Goal: Task Accomplishment & Management: Manage account settings

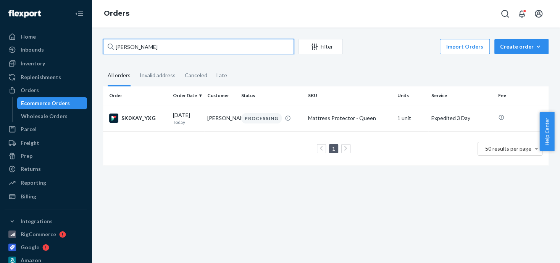
drag, startPoint x: 153, startPoint y: 45, endPoint x: 117, endPoint y: 47, distance: 36.3
click at [117, 47] on input "[PERSON_NAME]" at bounding box center [198, 46] width 191 height 15
type input "S"
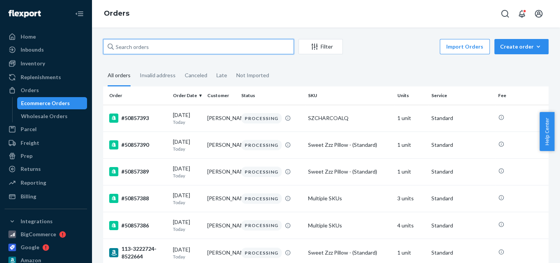
paste input "[PERSON_NAME]"
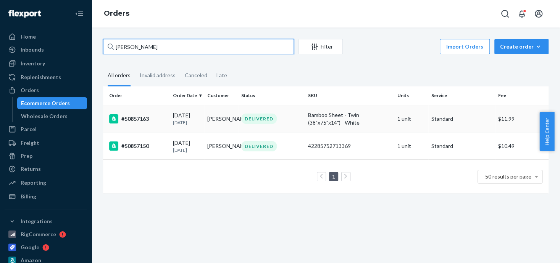
type input "[PERSON_NAME]"
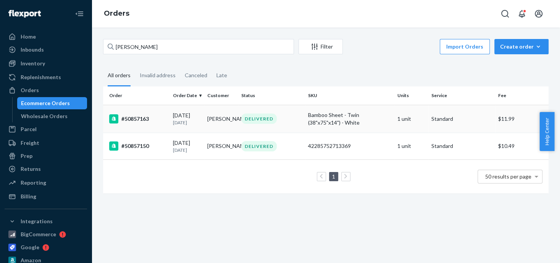
click at [143, 117] on div "#50857163" at bounding box center [138, 118] width 58 height 9
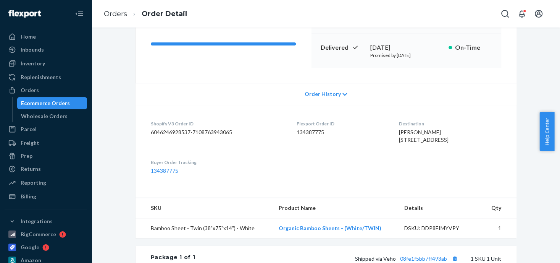
scroll to position [152, 0]
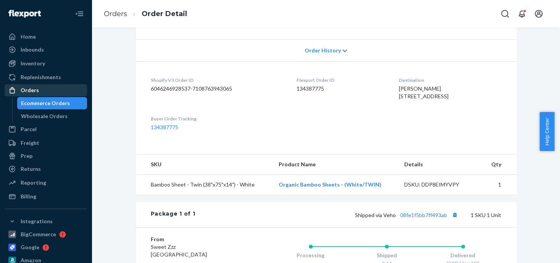
click at [27, 90] on div "Orders" at bounding box center [30, 90] width 18 height 8
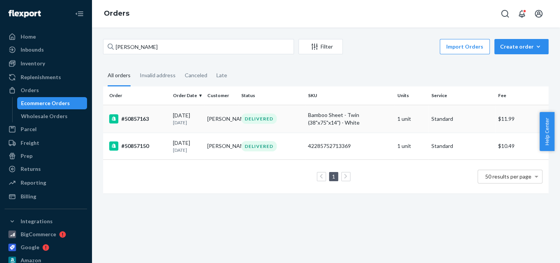
click at [133, 118] on div "#50857163" at bounding box center [138, 118] width 58 height 9
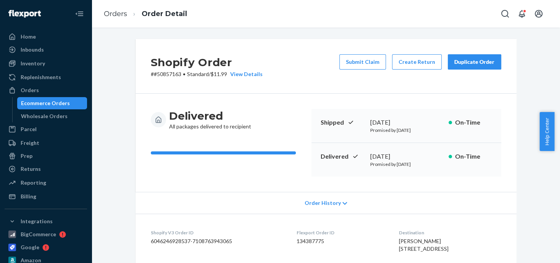
click at [459, 63] on div "Duplicate Order" at bounding box center [474, 62] width 40 height 8
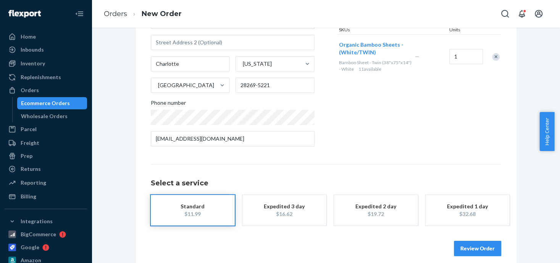
scroll to position [115, 0]
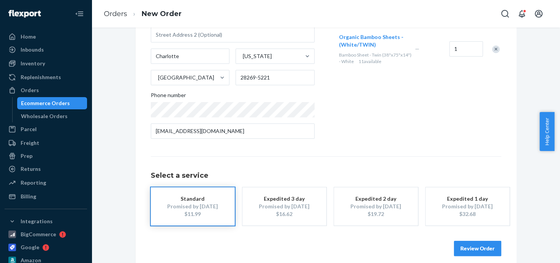
click at [271, 205] on div "Promised by [DATE]" at bounding box center [284, 206] width 61 height 8
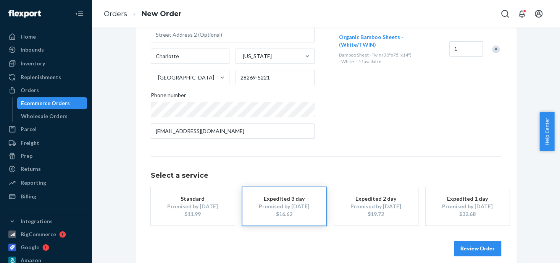
scroll to position [123, 0]
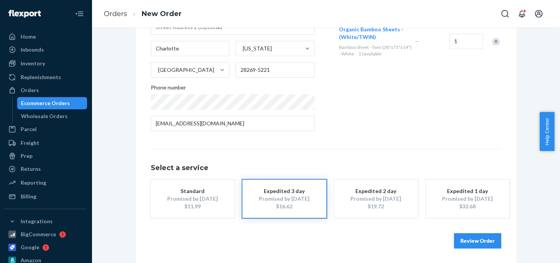
click at [469, 240] on button "Review Order" at bounding box center [477, 240] width 47 height 15
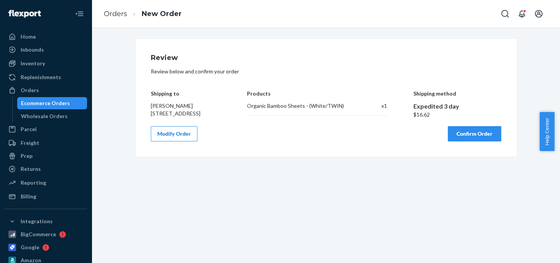
scroll to position [0, 0]
click at [477, 138] on button "Confirm Order" at bounding box center [474, 133] width 53 height 15
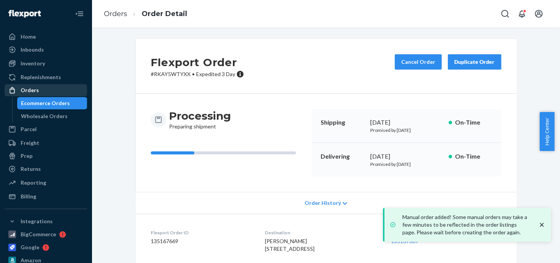
click at [27, 88] on div "Orders" at bounding box center [30, 90] width 18 height 8
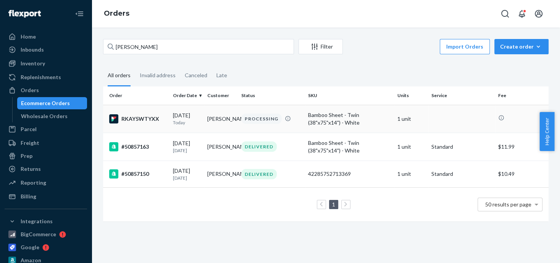
click at [254, 119] on div "PROCESSING" at bounding box center [261, 118] width 40 height 10
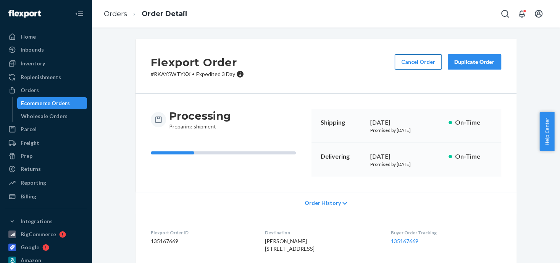
click at [418, 62] on button "Cancel Order" at bounding box center [418, 61] width 47 height 15
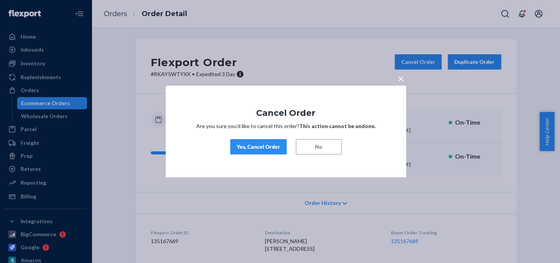
click at [248, 150] on div "Yes, Cancel Order" at bounding box center [259, 147] width 44 height 8
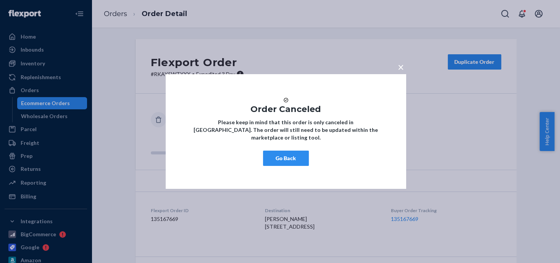
click at [399, 63] on span "×" at bounding box center [401, 66] width 6 height 13
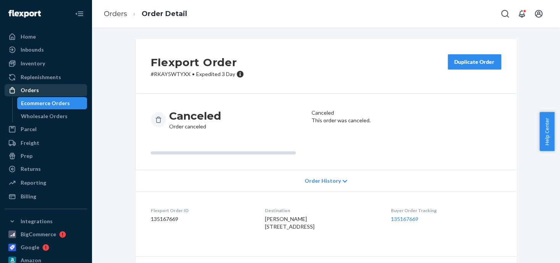
click at [24, 91] on div "Orders" at bounding box center [30, 90] width 18 height 8
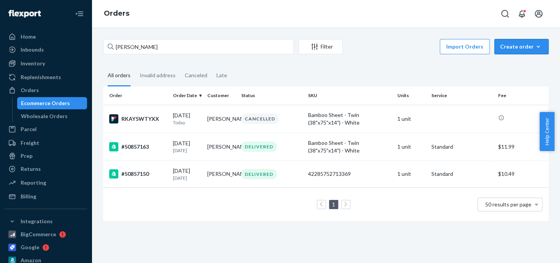
click at [510, 50] on div "Create order" at bounding box center [521, 47] width 43 height 8
click at [509, 65] on span "Ecommerce order" at bounding box center [525, 64] width 47 height 5
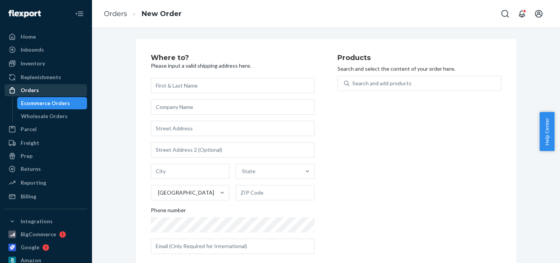
click at [28, 90] on div "Orders" at bounding box center [30, 90] width 18 height 8
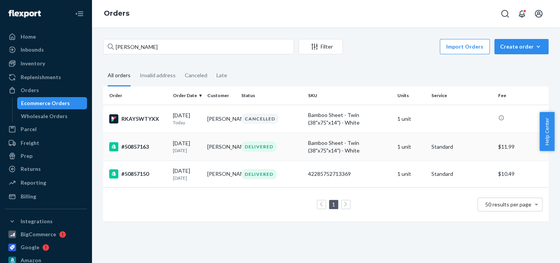
click at [247, 146] on div "DELIVERED" at bounding box center [258, 146] width 35 height 10
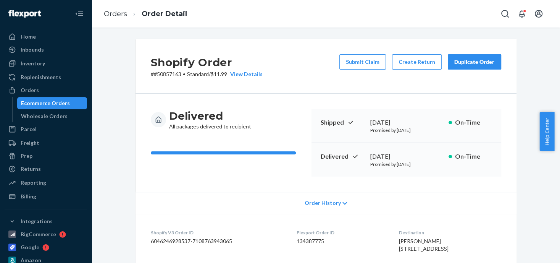
click at [469, 64] on div "Duplicate Order" at bounding box center [474, 62] width 40 height 8
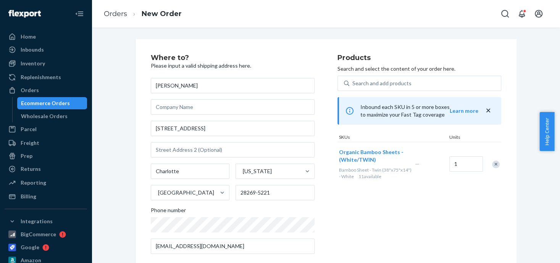
click at [492, 161] on div "Remove Item" at bounding box center [496, 164] width 8 height 8
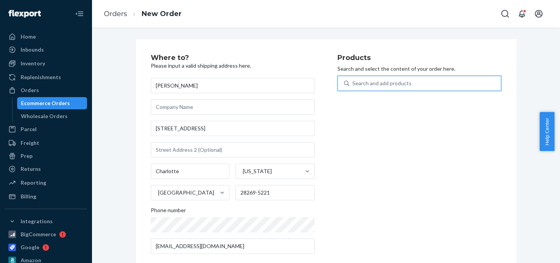
click at [376, 81] on div "Search and add products" at bounding box center [381, 83] width 59 height 8
click at [353, 81] on input "0 results available. Use Up and Down to choose options, press Enter to select t…" at bounding box center [352, 83] width 1 height 8
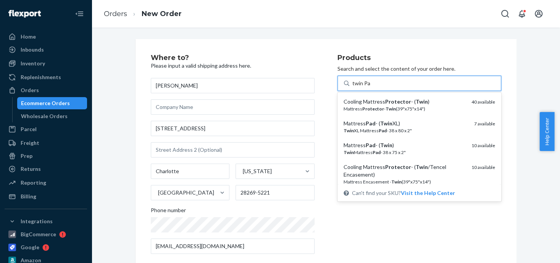
type input "twin Pad"
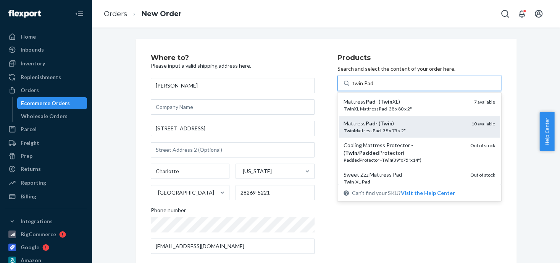
click at [371, 126] on div "Mattress Pad - ( Twin )" at bounding box center [404, 123] width 122 height 8
click at [371, 87] on input "twin Pad" at bounding box center [362, 83] width 21 height 8
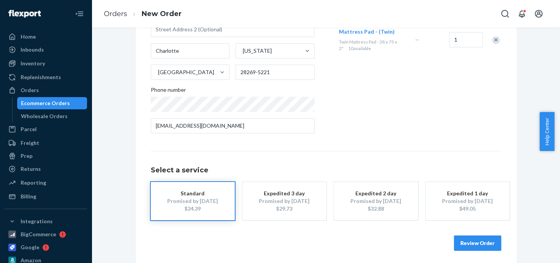
scroll to position [123, 0]
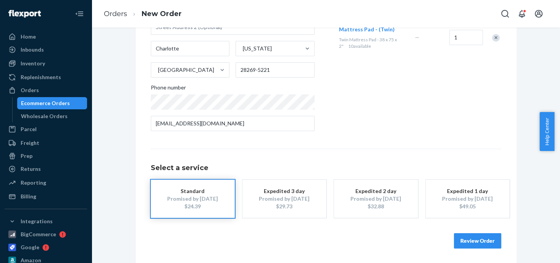
click at [285, 199] on div "Promised by [DATE]" at bounding box center [284, 199] width 61 height 8
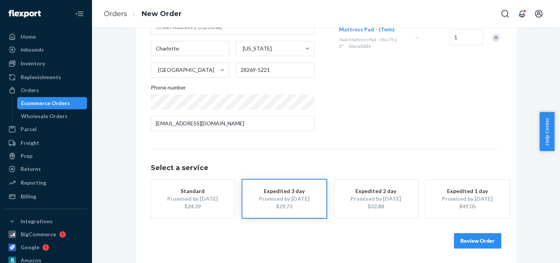
click at [472, 237] on button "Review Order" at bounding box center [477, 240] width 47 height 15
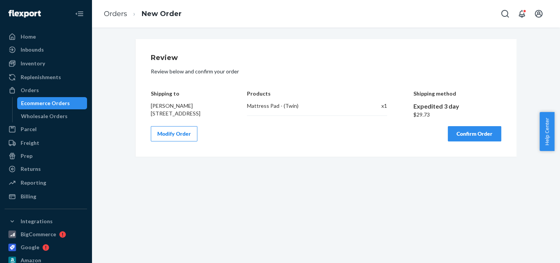
click at [471, 138] on button "Confirm Order" at bounding box center [474, 133] width 53 height 15
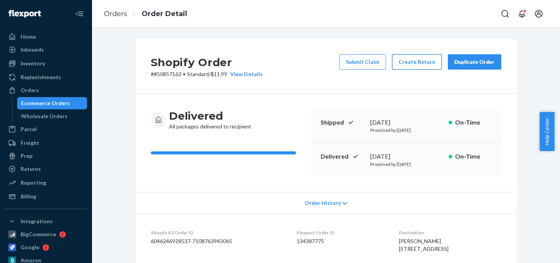
click at [411, 62] on button "Create Return" at bounding box center [417, 61] width 50 height 15
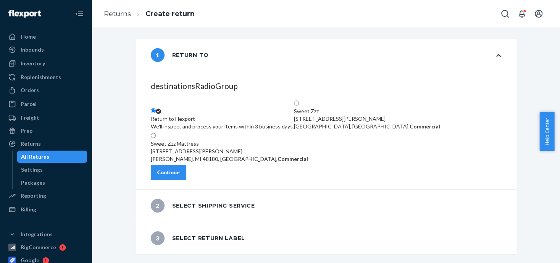
click at [209, 123] on div "We'll inspect and process your items within 3 business days." at bounding box center [222, 127] width 143 height 8
click at [156, 108] on input "Return to Flexport We'll inspect and process your items within 3 business days." at bounding box center [153, 110] width 5 height 5
click at [180, 176] on div "Continue" at bounding box center [168, 172] width 23 height 8
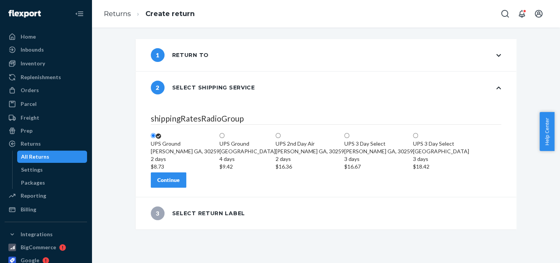
click at [219, 155] on div "2 days" at bounding box center [185, 159] width 69 height 8
click at [156, 133] on input "UPS [GEOGRAPHIC_DATA][PERSON_NAME] 2 days $8.73" at bounding box center [153, 135] width 5 height 5
click at [180, 184] on div "Continue" at bounding box center [168, 180] width 23 height 8
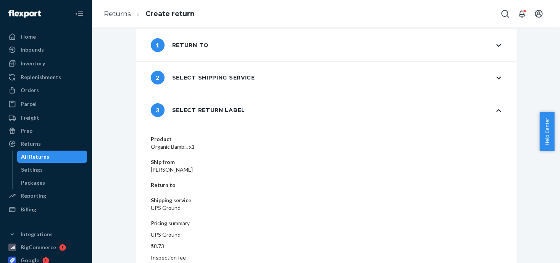
scroll to position [16, 0]
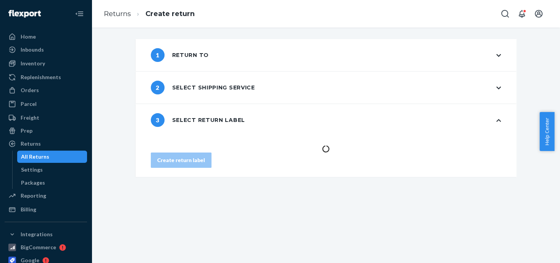
scroll to position [0, 0]
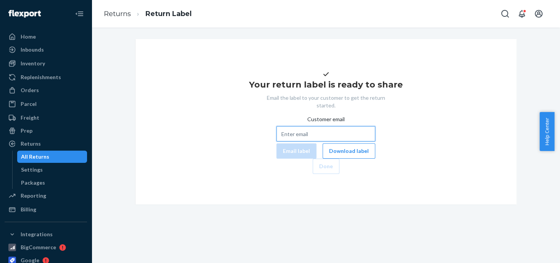
paste input "[EMAIL_ADDRESS][DOMAIN_NAME]"
type input "[EMAIL_ADDRESS][DOMAIN_NAME]"
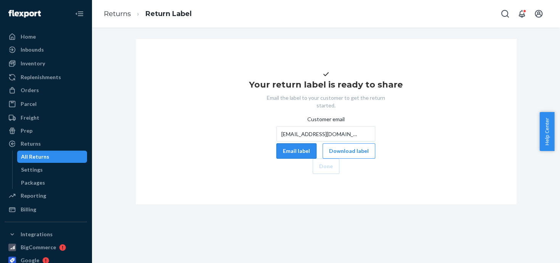
click at [276, 158] on button "Email label" at bounding box center [296, 150] width 40 height 15
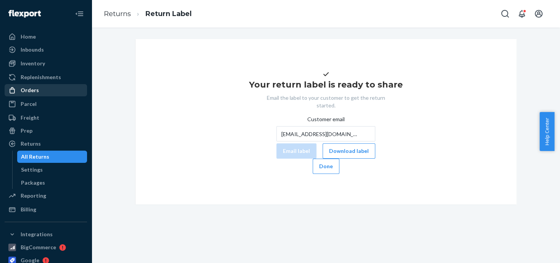
click at [29, 92] on div "Orders" at bounding box center [30, 90] width 18 height 8
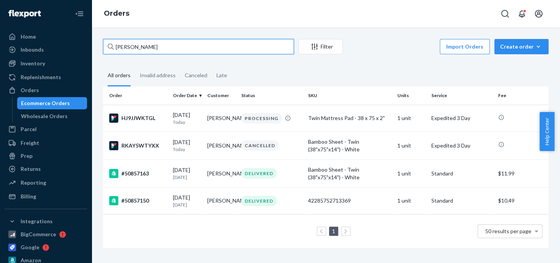
drag, startPoint x: 163, startPoint y: 48, endPoint x: 112, endPoint y: 48, distance: 51.1
click at [112, 48] on div "[PERSON_NAME]" at bounding box center [198, 46] width 191 height 15
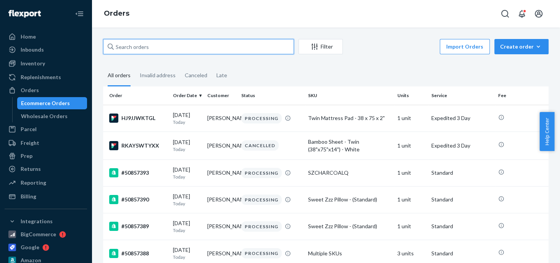
paste input "[PERSON_NAME]"
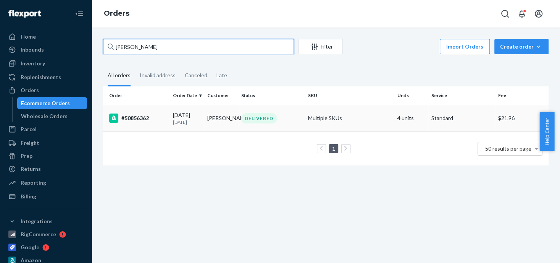
type input "[PERSON_NAME]"
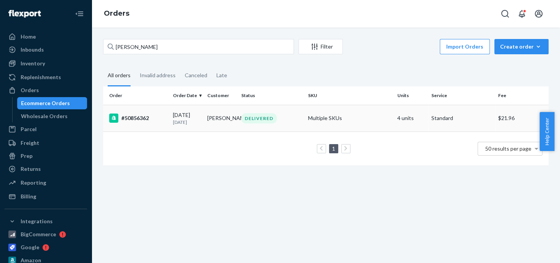
click at [398, 116] on td "4 units" at bounding box center [411, 118] width 34 height 27
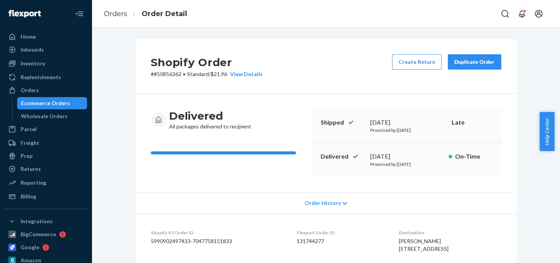
click at [472, 54] on button "Duplicate Order" at bounding box center [474, 61] width 53 height 15
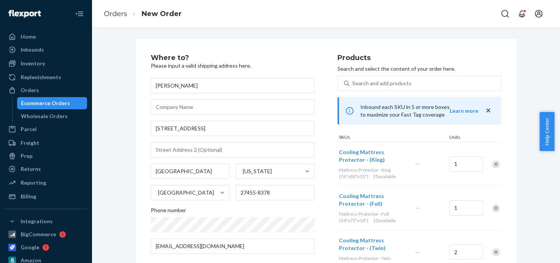
click at [493, 162] on div "Remove Item" at bounding box center [496, 164] width 8 height 8
click at [494, 168] on div at bounding box center [491, 164] width 19 height 20
click at [492, 160] on div "Remove Item" at bounding box center [496, 164] width 8 height 8
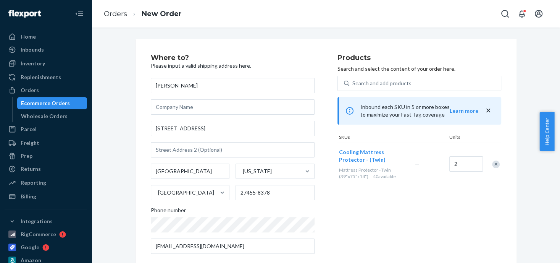
click at [492, 162] on div "Remove Item" at bounding box center [496, 164] width 8 height 8
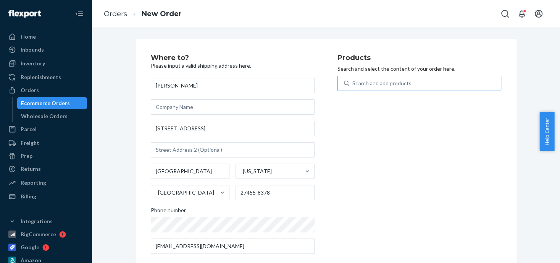
click at [363, 81] on div "Search and add products" at bounding box center [381, 83] width 59 height 8
click at [353, 81] on input "Search and add products" at bounding box center [352, 83] width 1 height 8
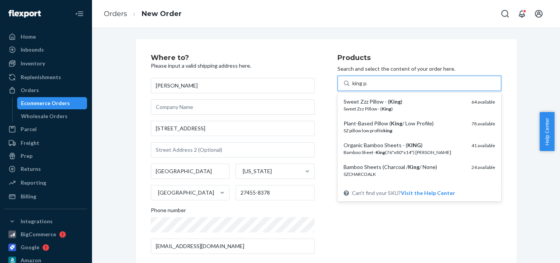
type input "king pad"
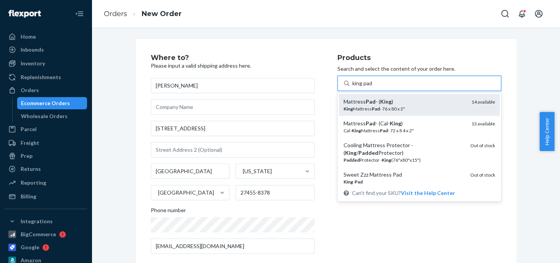
click at [389, 103] on div "Mattress Pad - ( King )" at bounding box center [404, 102] width 122 height 8
click at [372, 87] on input "king pad" at bounding box center [362, 83] width 20 height 8
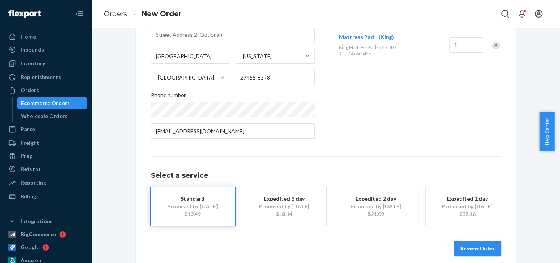
scroll to position [77, 0]
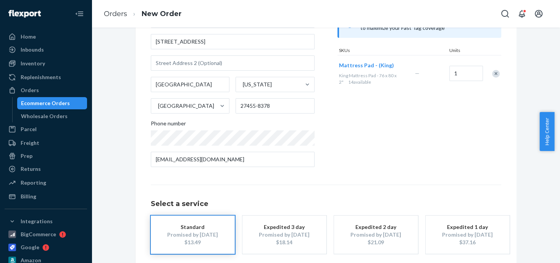
click at [307, 210] on div "Select a service Standard Promised by [DATE] $13.49 Expedited 3 day Promised by…" at bounding box center [326, 218] width 350 height 69
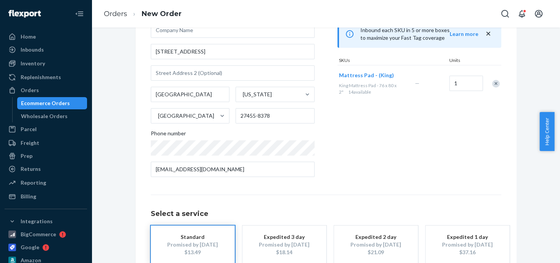
click at [302, 242] on div "Promised by [DATE]" at bounding box center [284, 244] width 61 height 8
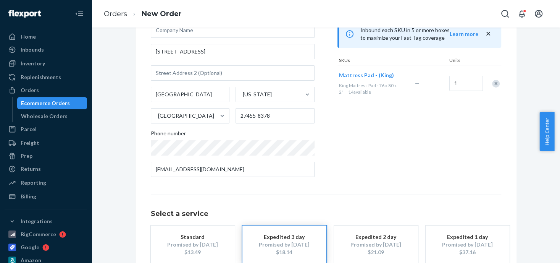
scroll to position [123, 0]
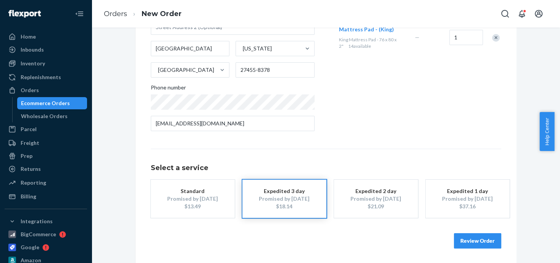
click at [474, 242] on button "Review Order" at bounding box center [477, 240] width 47 height 15
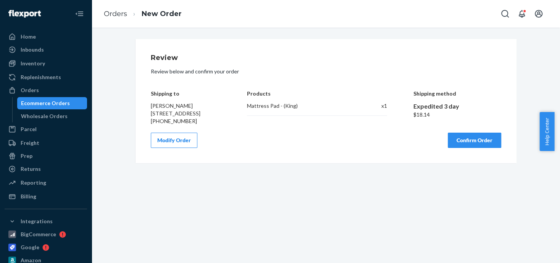
click at [474, 147] on button "Confirm Order" at bounding box center [474, 139] width 53 height 15
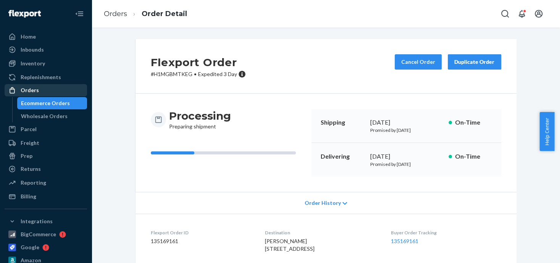
drag, startPoint x: 28, startPoint y: 88, endPoint x: 44, endPoint y: 84, distance: 16.8
click at [28, 88] on div "Orders" at bounding box center [30, 90] width 18 height 8
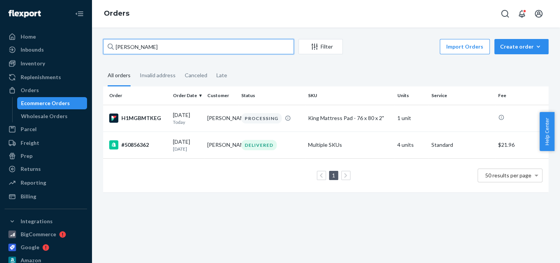
drag, startPoint x: 157, startPoint y: 46, endPoint x: 99, endPoint y: 43, distance: 57.7
click at [99, 43] on div "[PERSON_NAME] Filter Import Orders Create order Ecommerce order Removal order A…" at bounding box center [325, 119] width 457 height 161
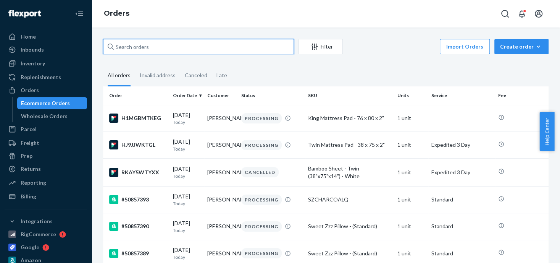
paste input "50857249"
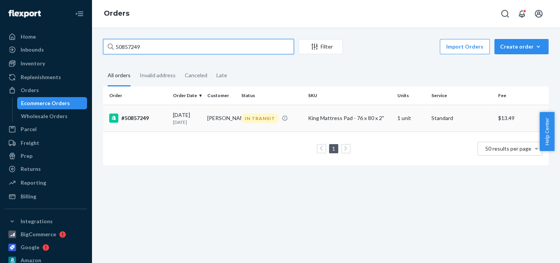
type input "50857249"
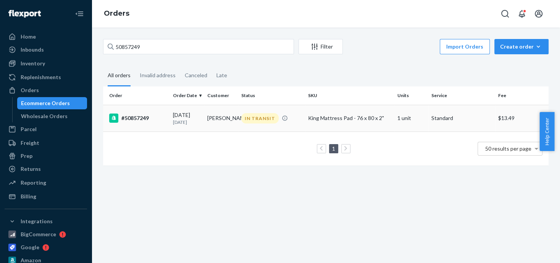
click at [314, 119] on div "King Mattress Pad - 76 x 80 x 2"" at bounding box center [349, 118] width 83 height 8
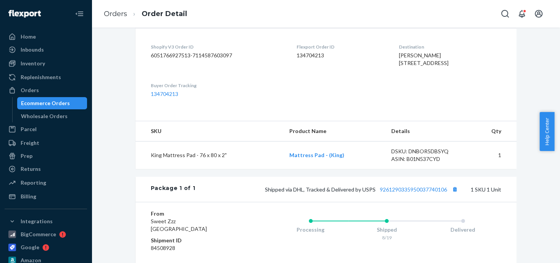
scroll to position [229, 0]
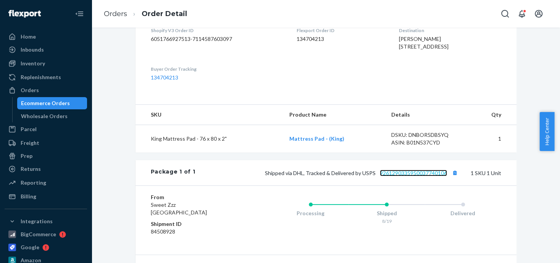
click at [406, 169] on link "9261290335950037740106" at bounding box center [413, 172] width 67 height 6
click at [32, 168] on div "Returns" at bounding box center [31, 169] width 20 height 8
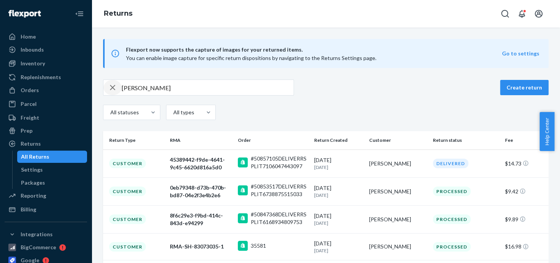
click at [113, 89] on icon "button" at bounding box center [112, 87] width 9 height 15
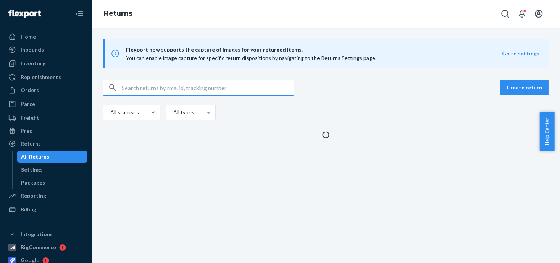
click at [140, 85] on input "text" at bounding box center [208, 87] width 172 height 15
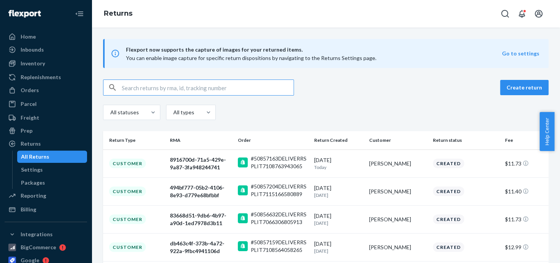
paste input "50855943"
type input "50855943"
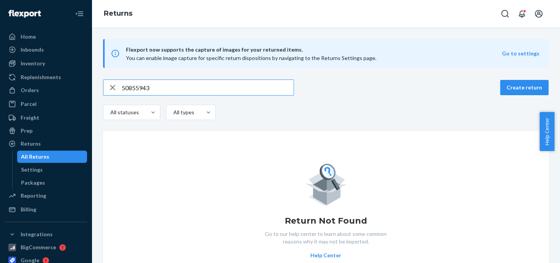
drag, startPoint x: 163, startPoint y: 87, endPoint x: 119, endPoint y: 86, distance: 43.9
click at [119, 86] on div "50855943" at bounding box center [198, 87] width 190 height 15
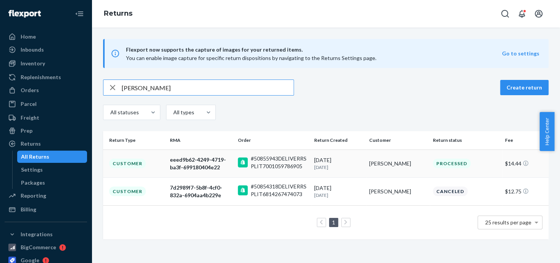
type input "[PERSON_NAME]"
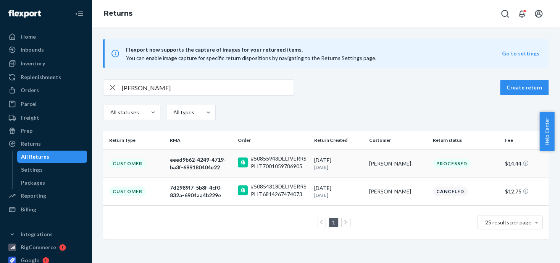
click at [385, 162] on div "[PERSON_NAME]" at bounding box center [398, 164] width 58 height 8
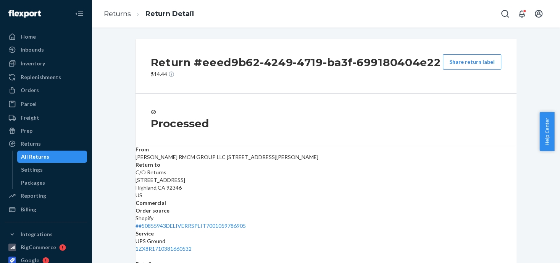
click at [166, 160] on span "[PERSON_NAME] RMCM GROUP LLC [STREET_ADDRESS][PERSON_NAME]" at bounding box center [226, 156] width 183 height 6
copy span "[PERSON_NAME]"
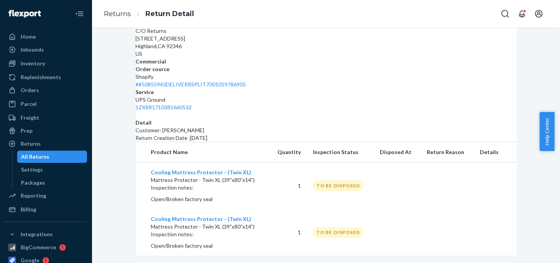
scroll to position [149, 0]
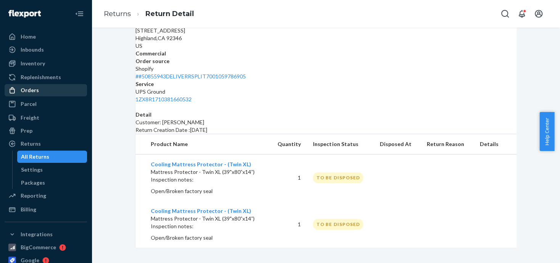
click at [31, 89] on div "Orders" at bounding box center [30, 90] width 18 height 8
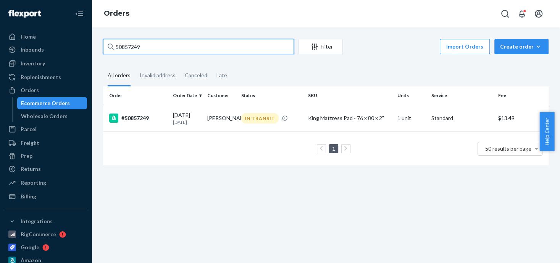
drag, startPoint x: 152, startPoint y: 47, endPoint x: 117, endPoint y: 45, distance: 35.5
click at [117, 45] on input "50857249" at bounding box center [198, 46] width 191 height 15
type input "5"
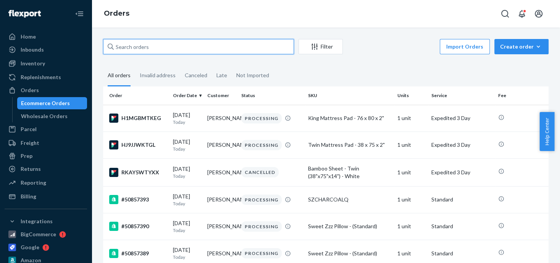
paste input "50857323"
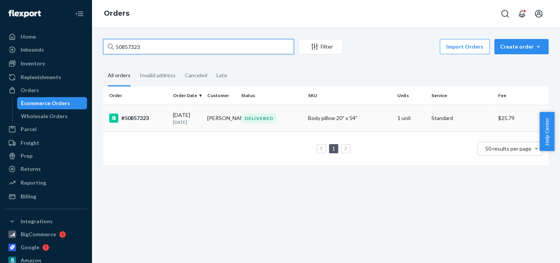
type input "50857323"
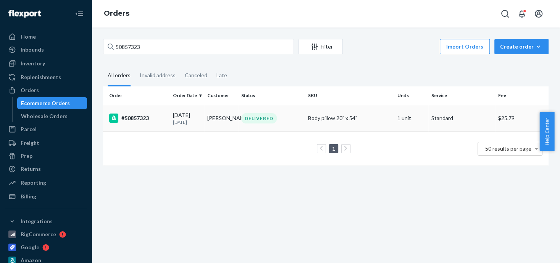
click at [257, 118] on div "DELIVERED" at bounding box center [258, 118] width 35 height 10
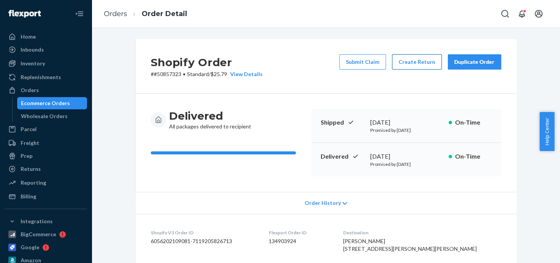
click at [406, 66] on button "Create Return" at bounding box center [417, 61] width 50 height 15
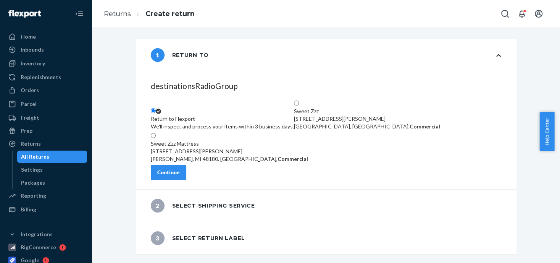
click at [196, 115] on div "Return to Flexport We'll inspect and process your items within 3 business days." at bounding box center [222, 122] width 143 height 15
click at [156, 108] on input "Return to Flexport We'll inspect and process your items within 3 business days." at bounding box center [153, 110] width 5 height 5
click at [182, 171] on button "Continue" at bounding box center [168, 171] width 35 height 15
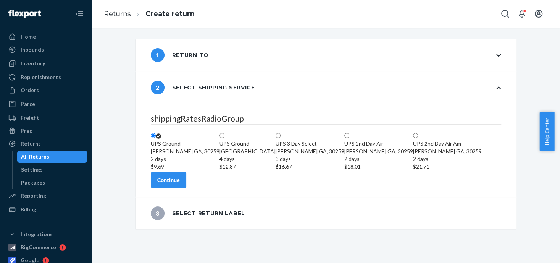
click at [219, 147] on div "[PERSON_NAME] GA, 30259 2 days $9.69" at bounding box center [185, 158] width 69 height 23
click at [156, 133] on input "UPS [GEOGRAPHIC_DATA][PERSON_NAME] 2 days $9.69" at bounding box center [153, 135] width 5 height 5
click at [180, 184] on div "Continue" at bounding box center [168, 180] width 23 height 8
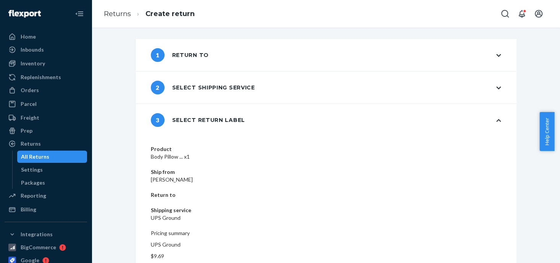
scroll to position [16, 0]
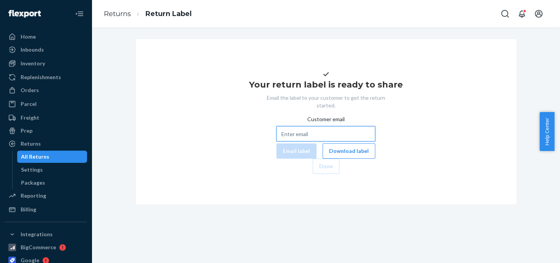
click at [276, 141] on input "Customer email" at bounding box center [325, 133] width 99 height 15
paste input "[EMAIL_ADDRESS][DOMAIN_NAME]"
type input "[EMAIL_ADDRESS][DOMAIN_NAME]"
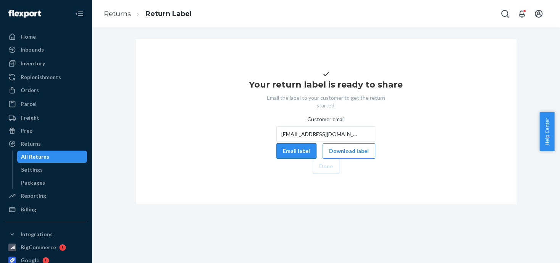
click at [276, 158] on button "Email label" at bounding box center [296, 150] width 40 height 15
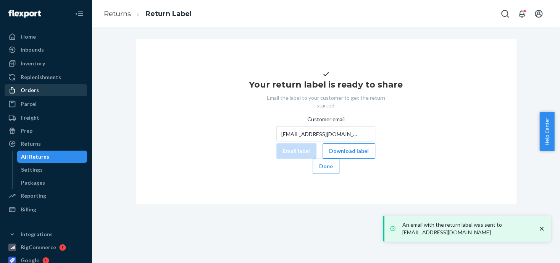
click at [31, 92] on div "Orders" at bounding box center [30, 90] width 18 height 8
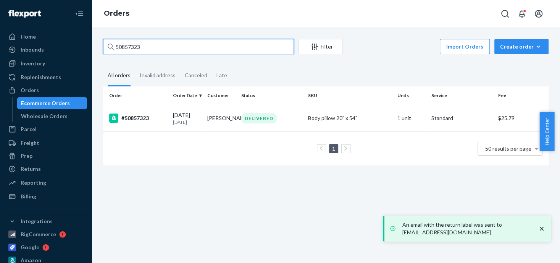
drag, startPoint x: 144, startPoint y: 42, endPoint x: 122, endPoint y: 44, distance: 22.2
click at [122, 44] on input "50857323" at bounding box center [198, 46] width 191 height 15
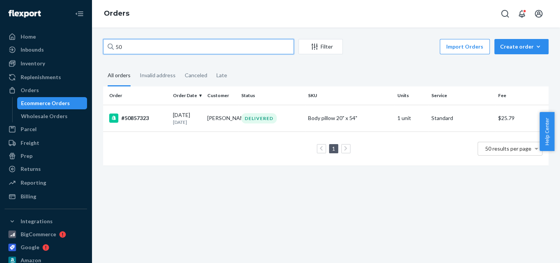
type input "5"
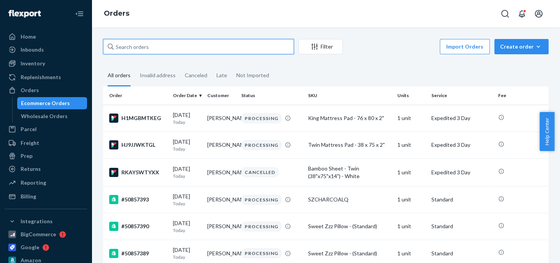
paste input "[PERSON_NAME]"
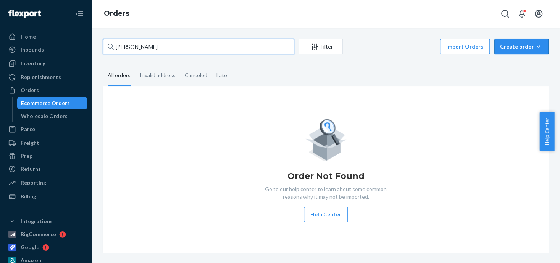
type input "[PERSON_NAME]"
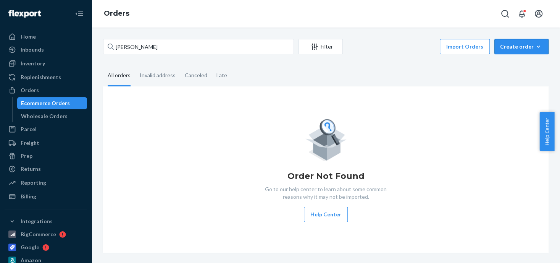
click at [519, 46] on div "Create order" at bounding box center [521, 47] width 43 height 8
click at [508, 63] on span "Ecommerce order" at bounding box center [525, 64] width 47 height 5
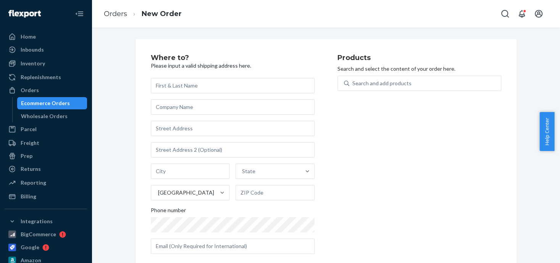
click at [173, 87] on input "text" at bounding box center [233, 85] width 164 height 15
type input "[PERSON_NAME]"
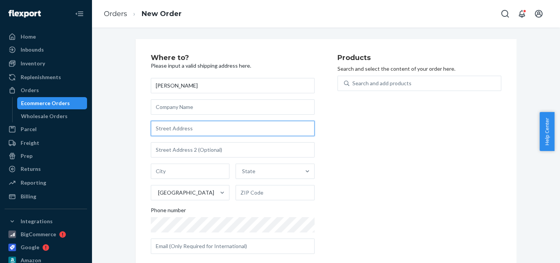
click at [160, 126] on input "text" at bounding box center [233, 128] width 164 height 15
paste input "6851 ARROWHEAD DR"
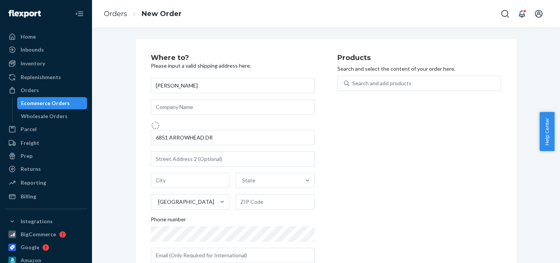
type input "[STREET_ADDRESS]"
type input "[GEOGRAPHIC_DATA]"
type input "46112"
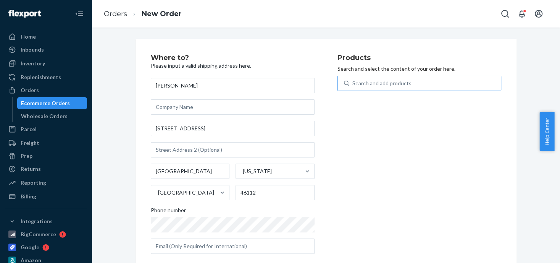
click at [359, 81] on div "Search and add products" at bounding box center [381, 83] width 59 height 8
click at [353, 81] on input "Search and add products" at bounding box center [352, 83] width 1 height 8
click at [361, 84] on div "Search and add products" at bounding box center [381, 83] width 59 height 8
click at [353, 84] on input "0 results available. Use Up and Down to choose options, press Enter to select t…" at bounding box center [352, 83] width 1 height 8
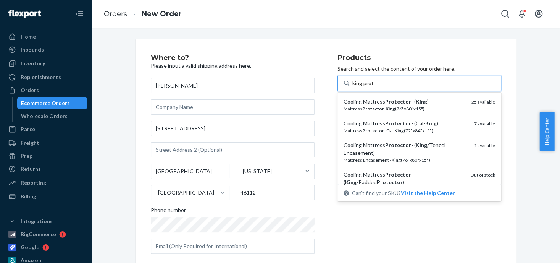
drag, startPoint x: 358, startPoint y: 82, endPoint x: 348, endPoint y: 83, distance: 10.7
click at [349, 82] on div "king prot king prot" at bounding box center [425, 83] width 152 height 14
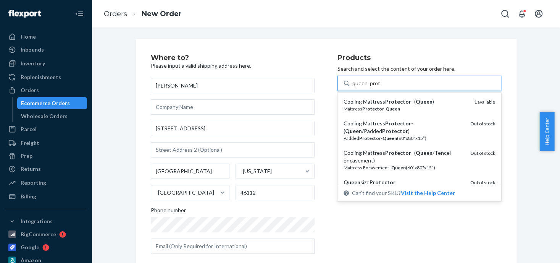
drag, startPoint x: 365, startPoint y: 84, endPoint x: 351, endPoint y: 82, distance: 14.3
click at [352, 82] on input "queen prot" at bounding box center [365, 83] width 27 height 8
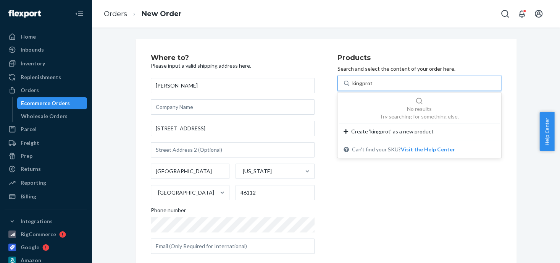
type input "king prot"
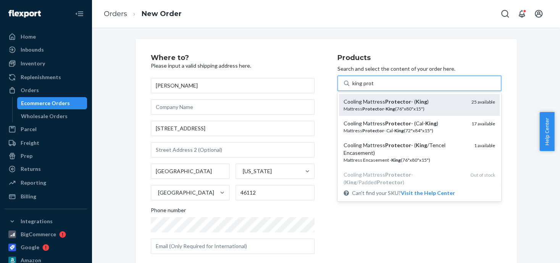
click at [383, 105] on div "Cooling Mattress Protector - ( King )" at bounding box center [404, 102] width 122 height 8
click at [374, 87] on input "king prot" at bounding box center [363, 83] width 22 height 8
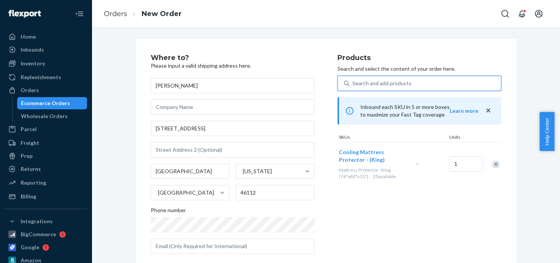
click at [366, 84] on div "Search and add products" at bounding box center [381, 83] width 59 height 8
click at [353, 84] on input "0 results available. Select is focused ,type to refine list, press Down to open…" at bounding box center [352, 83] width 1 height 8
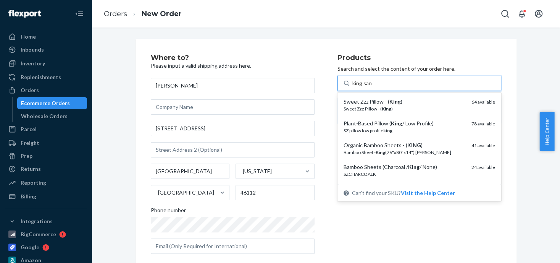
type input "king [PERSON_NAME]"
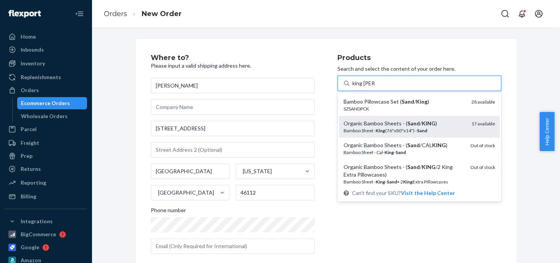
click at [359, 127] on div "Bamboo Sheet - King (76"x80"x14") - Sand" at bounding box center [404, 130] width 122 height 6
click at [359, 87] on input "king [PERSON_NAME]" at bounding box center [363, 83] width 23 height 8
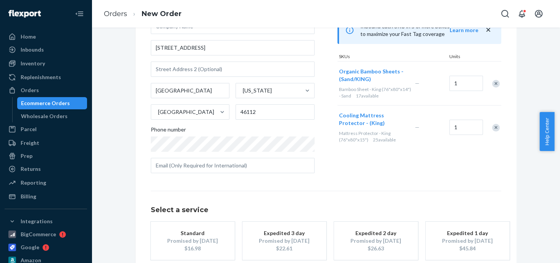
scroll to position [114, 0]
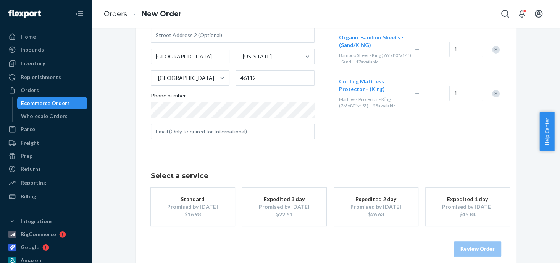
click at [207, 211] on div "$16.98" at bounding box center [192, 214] width 61 height 8
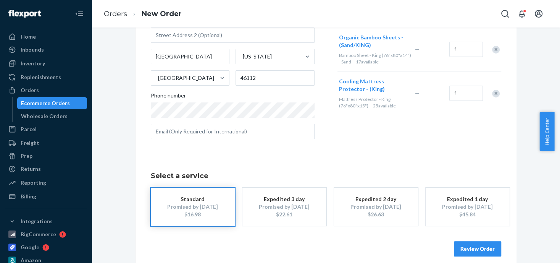
click at [267, 213] on div "$22.61" at bounding box center [284, 214] width 61 height 8
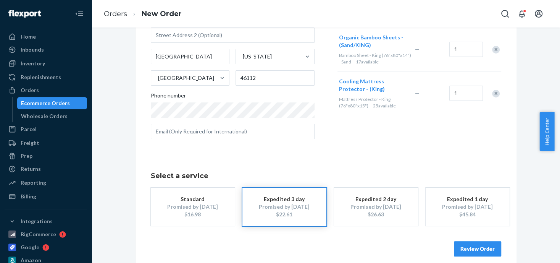
click at [460, 250] on button "Review Order" at bounding box center [477, 248] width 47 height 15
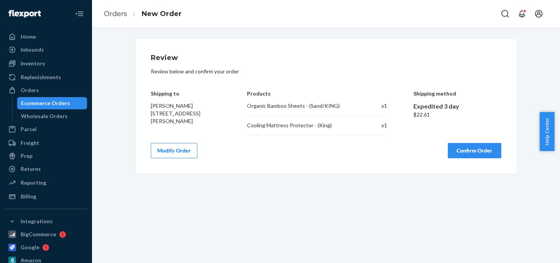
scroll to position [0, 0]
drag, startPoint x: 473, startPoint y: 149, endPoint x: 452, endPoint y: 128, distance: 30.0
click at [472, 149] on button "Confirm Order" at bounding box center [474, 150] width 53 height 15
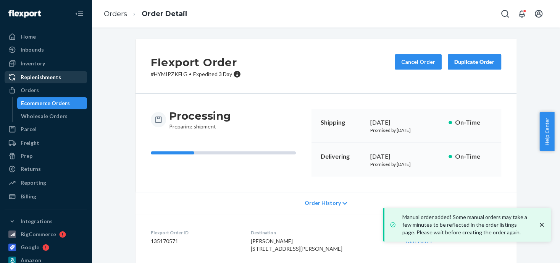
drag, startPoint x: 27, startPoint y: 90, endPoint x: 67, endPoint y: 73, distance: 43.4
click at [27, 90] on div "Orders" at bounding box center [30, 90] width 18 height 8
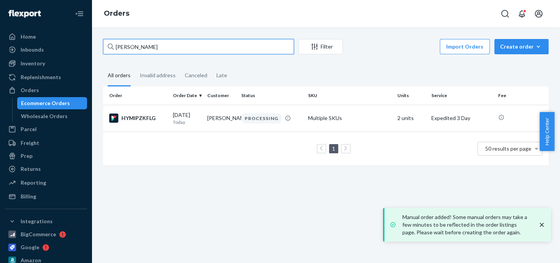
click at [148, 47] on input "[PERSON_NAME]" at bounding box center [198, 46] width 191 height 15
drag, startPoint x: 148, startPoint y: 47, endPoint x: 118, endPoint y: 46, distance: 30.2
click at [118, 46] on input "[PERSON_NAME]" at bounding box center [198, 46] width 191 height 15
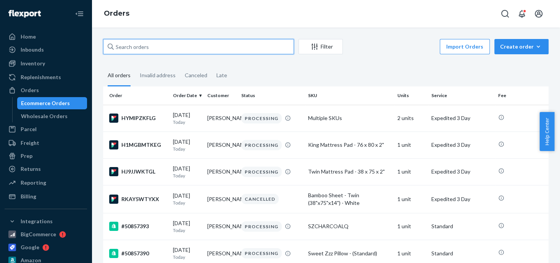
paste input "50857229"
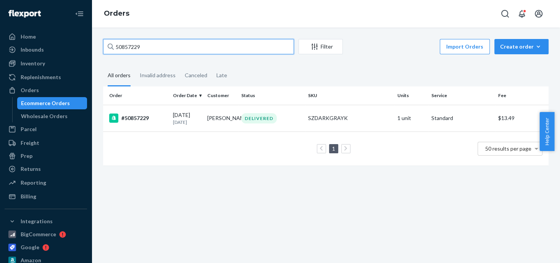
type input "50857229"
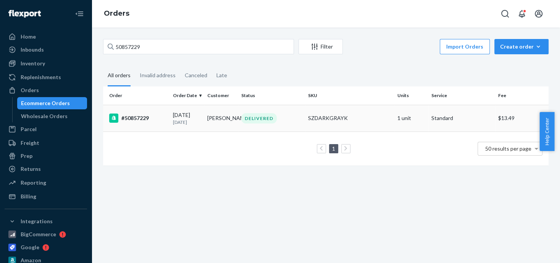
click at [145, 116] on div "#50857229" at bounding box center [138, 117] width 58 height 9
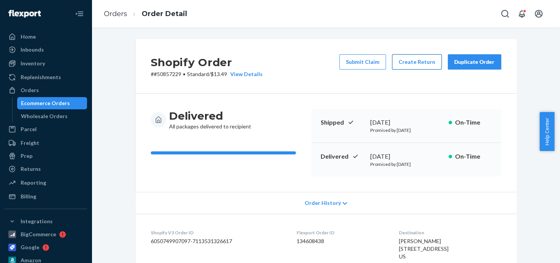
click at [409, 65] on button "Create Return" at bounding box center [417, 61] width 50 height 15
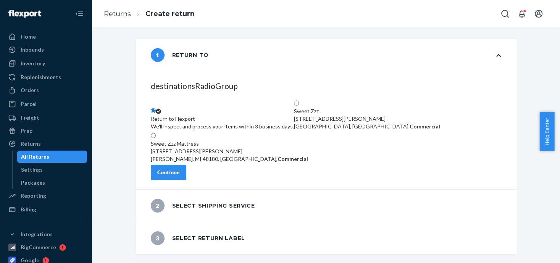
click at [227, 123] on div "We'll inspect and process your items within 3 business days." at bounding box center [222, 127] width 143 height 8
click at [156, 108] on input "Return to Flexport We'll inspect and process your items within 3 business days." at bounding box center [153, 110] width 5 height 5
click at [226, 140] on div "Sweet Zzz Mattress" at bounding box center [229, 144] width 157 height 8
click at [156, 133] on input "Sweet Zzz Mattress [STREET_ADDRESS][PERSON_NAME], Commercial" at bounding box center [153, 135] width 5 height 5
radio input "true"
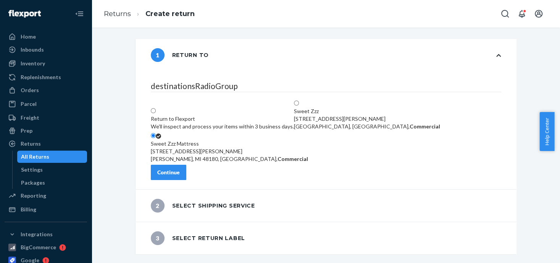
click at [180, 176] on div "Continue" at bounding box center [168, 172] width 23 height 8
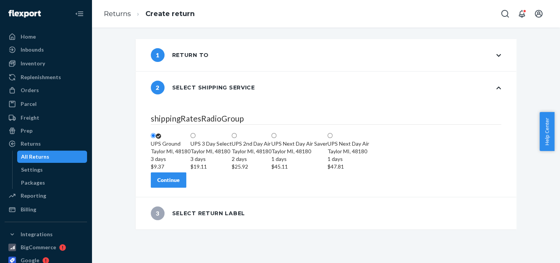
click at [190, 147] on div "[PERSON_NAME], 48180 3 days $9.37" at bounding box center [171, 158] width 40 height 23
click at [156, 133] on input "UPS Ground Taylor MI, 48180 3 days $9.37" at bounding box center [153, 135] width 5 height 5
click at [180, 184] on div "Continue" at bounding box center [168, 180] width 23 height 8
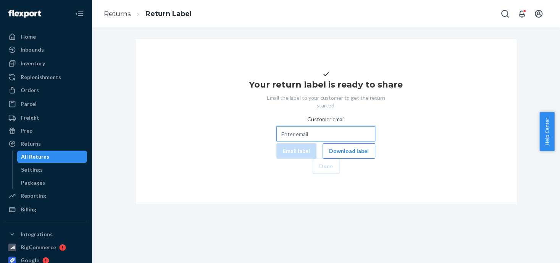
paste input "[PERSON_NAME][EMAIL_ADDRESS][DOMAIN_NAME]"
type input "[PERSON_NAME][EMAIL_ADDRESS][DOMAIN_NAME]"
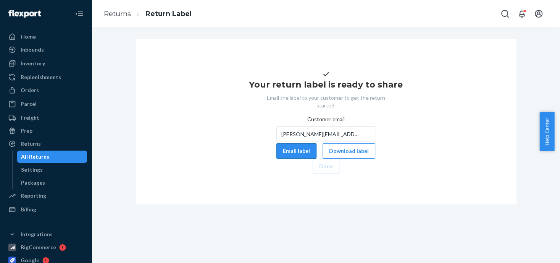
click at [276, 158] on button "Email label" at bounding box center [296, 150] width 40 height 15
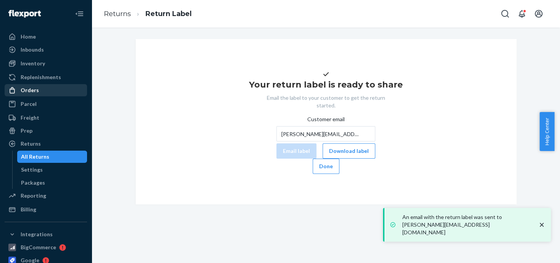
click at [35, 91] on div "Orders" at bounding box center [30, 90] width 18 height 8
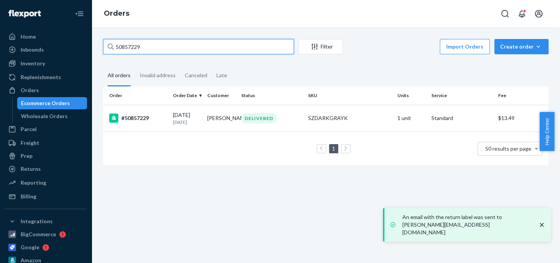
click at [150, 45] on input "50857229" at bounding box center [198, 46] width 191 height 15
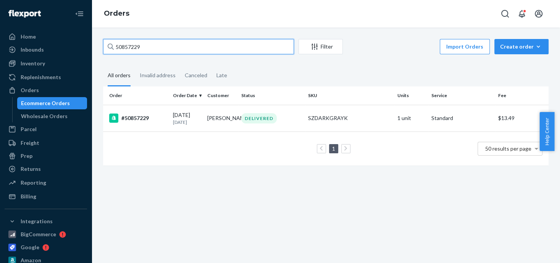
drag, startPoint x: 150, startPoint y: 45, endPoint x: 101, endPoint y: 48, distance: 49.4
click at [101, 48] on div "50857229 Filter Import Orders Create order Ecommerce order Removal order All or…" at bounding box center [325, 106] width 457 height 134
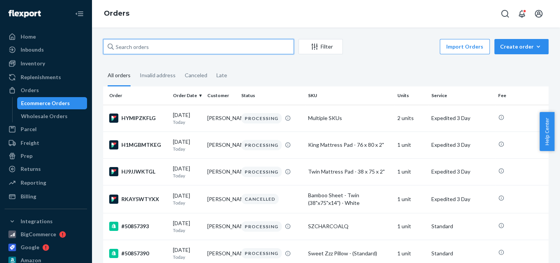
paste input "50851505"
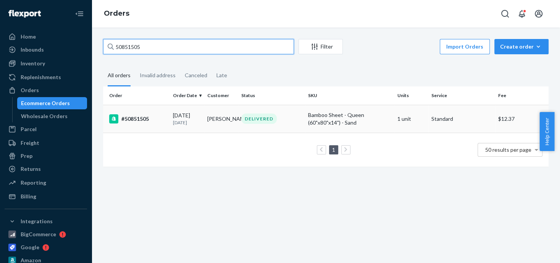
type input "50851505"
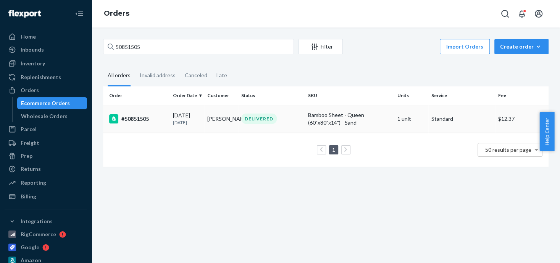
click at [259, 118] on div "DELIVERED" at bounding box center [258, 118] width 35 height 10
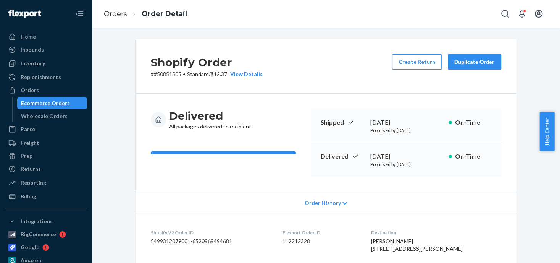
click at [467, 64] on div "Duplicate Order" at bounding box center [474, 62] width 40 height 8
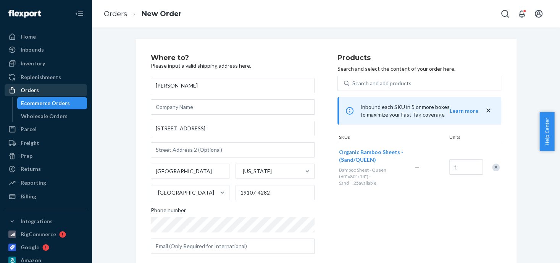
click at [31, 92] on div "Orders" at bounding box center [30, 90] width 18 height 8
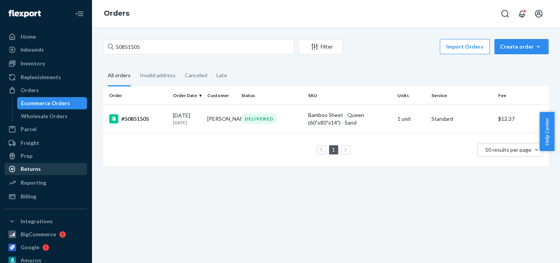
click at [36, 171] on div "Returns" at bounding box center [31, 169] width 20 height 8
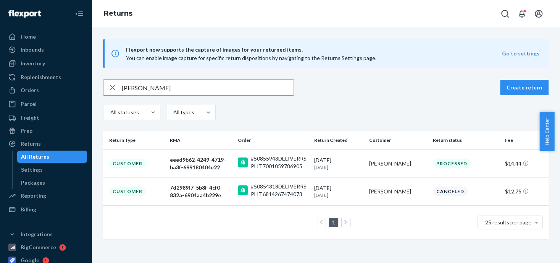
drag, startPoint x: 144, startPoint y: 85, endPoint x: 109, endPoint y: 87, distance: 34.4
click at [109, 87] on div "[PERSON_NAME]" at bounding box center [198, 87] width 190 height 15
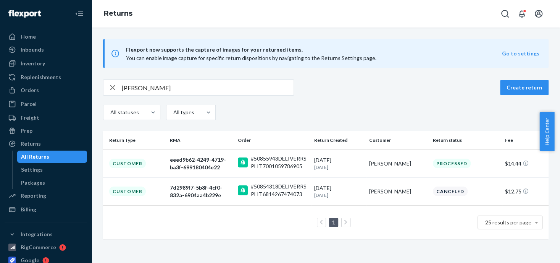
click at [110, 87] on icon "button" at bounding box center [112, 87] width 9 height 15
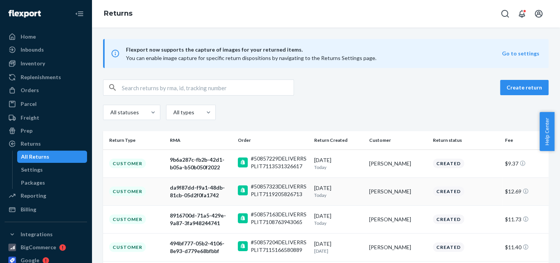
click at [435, 191] on div "Created" at bounding box center [448, 191] width 31 height 10
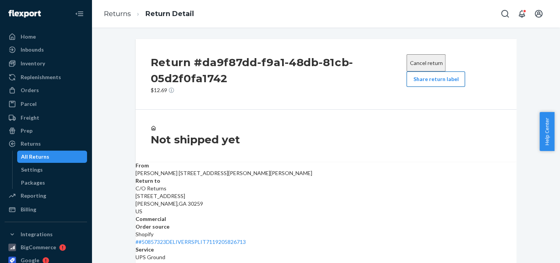
drag, startPoint x: 414, startPoint y: 82, endPoint x: 408, endPoint y: 83, distance: 6.2
click at [415, 83] on button "Share return label" at bounding box center [435, 78] width 58 height 15
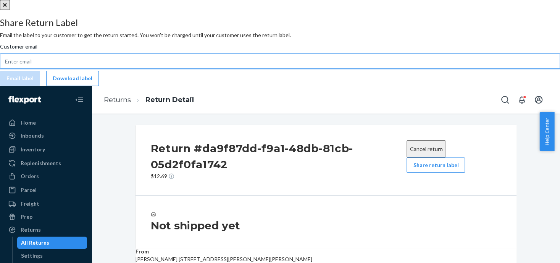
click at [223, 69] on input "Customer email" at bounding box center [280, 60] width 560 height 15
paste input "[EMAIL_ADDRESS][DOMAIN_NAME]>"
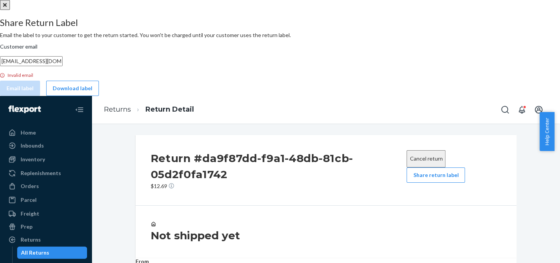
click at [63, 66] on input "[EMAIL_ADDRESS][DOMAIN_NAME]>" at bounding box center [31, 61] width 63 height 10
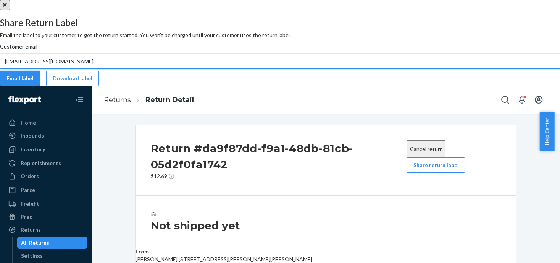
type input "[EMAIL_ADDRESS][DOMAIN_NAME]"
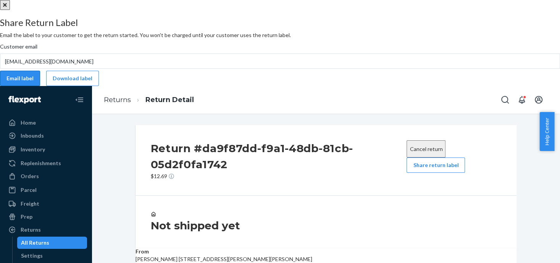
click at [40, 86] on button "Email label" at bounding box center [20, 78] width 40 height 15
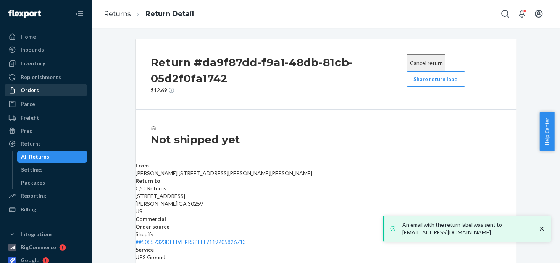
drag, startPoint x: 31, startPoint y: 90, endPoint x: 42, endPoint y: 87, distance: 11.6
click at [31, 90] on div "Orders" at bounding box center [30, 90] width 18 height 8
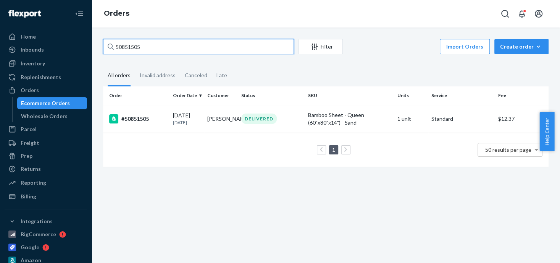
drag, startPoint x: 203, startPoint y: 47, endPoint x: 97, endPoint y: 47, distance: 106.1
click at [97, 47] on div "50851505 Filter Import Orders Create order Ecommerce order Removal order All or…" at bounding box center [325, 106] width 457 height 135
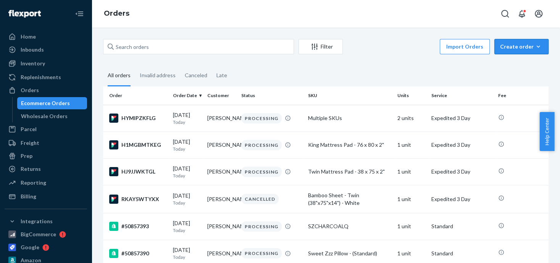
drag, startPoint x: 160, startPoint y: 45, endPoint x: 513, endPoint y: 49, distance: 353.4
click at [514, 49] on div "Create order" at bounding box center [521, 47] width 43 height 8
click at [502, 66] on span "Ecommerce order" at bounding box center [525, 64] width 47 height 5
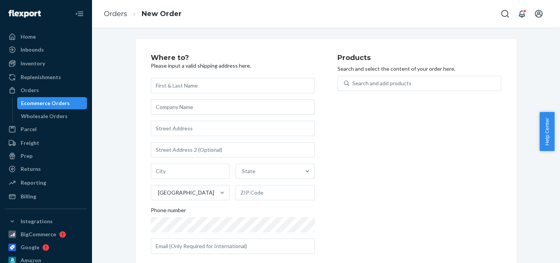
click at [186, 84] on input "text" at bounding box center [233, 85] width 164 height 15
type input "[PERSON_NAME]"
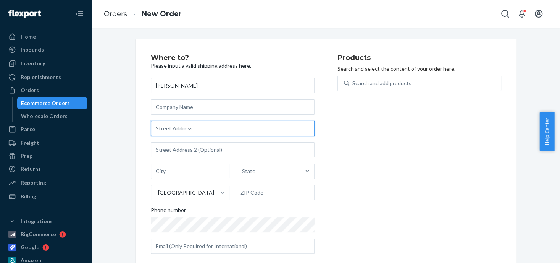
click at [172, 128] on input "text" at bounding box center [233, 128] width 164 height 15
paste input "[STREET_ADDRESS]"
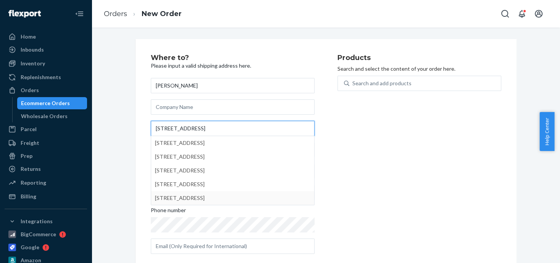
type input "[STREET_ADDRESS]"
click at [403, 182] on div "Products Search and select the content of your order here. Search and add produ…" at bounding box center [419, 156] width 164 height 205
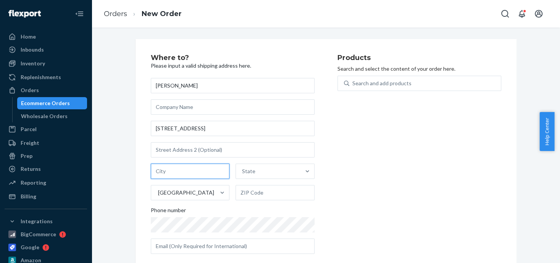
click at [167, 171] on input "text" at bounding box center [190, 170] width 79 height 15
type input "Austin"
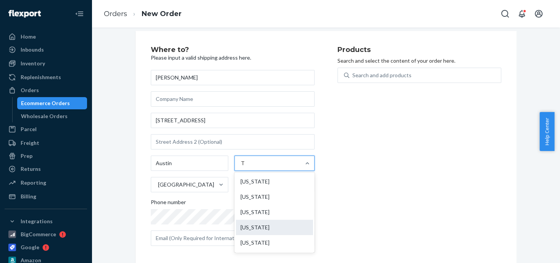
scroll to position [12, 0]
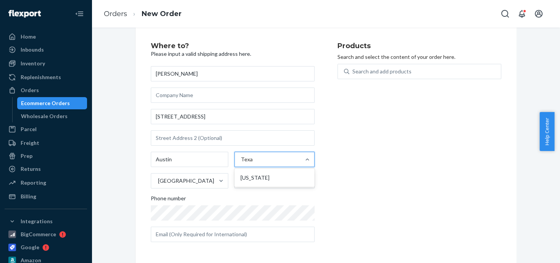
type input "[US_STATE]"
click at [268, 178] on div "[US_STATE]" at bounding box center [274, 177] width 77 height 15
click at [255, 163] on input "[US_STATE]" at bounding box center [248, 159] width 14 height 8
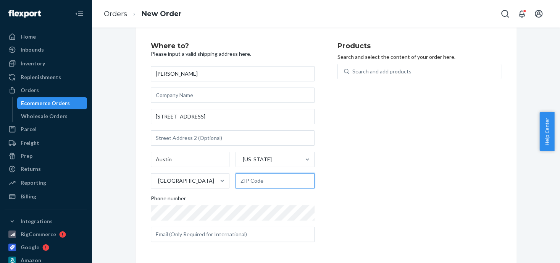
click at [245, 179] on input "text" at bounding box center [274, 180] width 79 height 15
paste input "78731"
type input "78731"
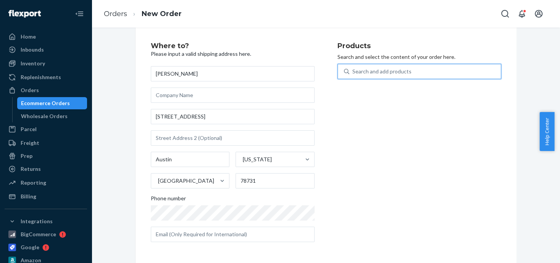
click at [358, 73] on div "Search and add products" at bounding box center [381, 72] width 59 height 8
click at [353, 73] on input "0 results available. Use Up and Down to choose options, press Enter to select t…" at bounding box center [352, 72] width 1 height 8
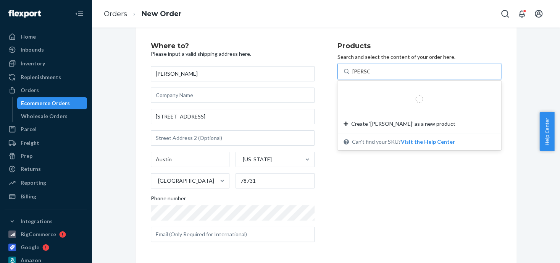
type input "king w"
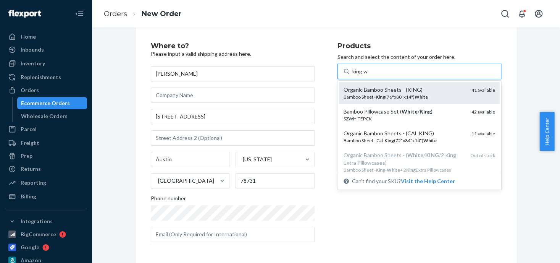
click at [364, 94] on div "Bamboo Sheet - King (76"x80"x14") White" at bounding box center [404, 97] width 122 height 6
click at [364, 75] on input "king w" at bounding box center [360, 72] width 16 height 8
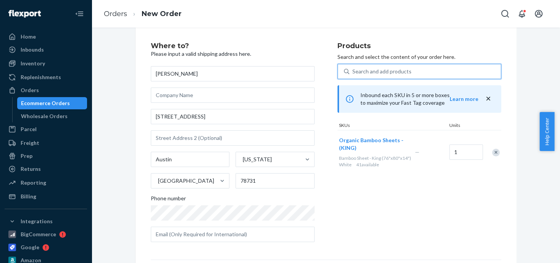
click at [363, 68] on div "Search and add products" at bounding box center [381, 72] width 59 height 8
click at [353, 68] on input "0 results available. Select is focused ,type to refine list, press Down to open…" at bounding box center [352, 72] width 1 height 8
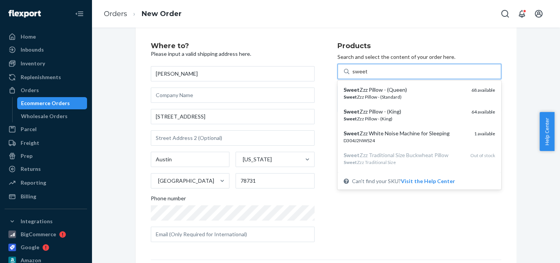
type input "swee"
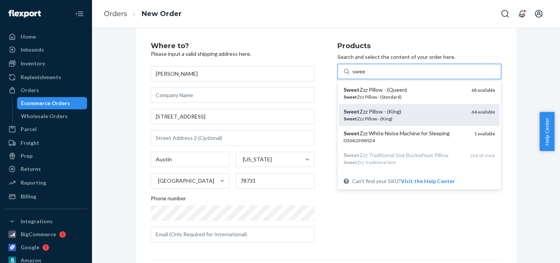
click at [372, 115] on div "Sweet Zzz Pillow - (King)" at bounding box center [404, 118] width 122 height 6
click at [365, 75] on input "swee" at bounding box center [358, 72] width 13 height 8
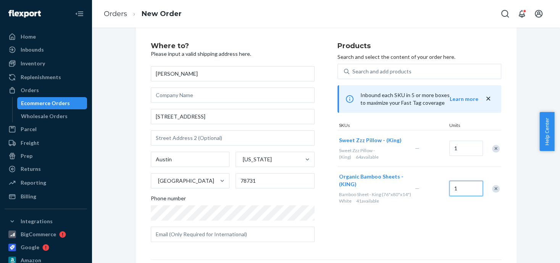
click at [461, 185] on input "1" at bounding box center [466, 188] width 34 height 15
click at [456, 145] on input "1" at bounding box center [466, 147] width 34 height 15
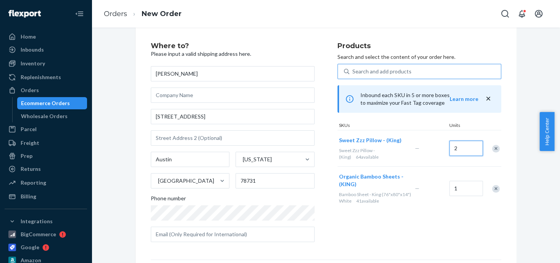
type input "2"
click at [381, 68] on div "Search and add products" at bounding box center [381, 72] width 59 height 8
click at [353, 68] on input "Search and add products" at bounding box center [352, 72] width 1 height 8
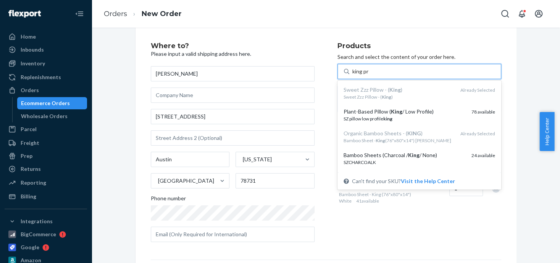
type input "king pro"
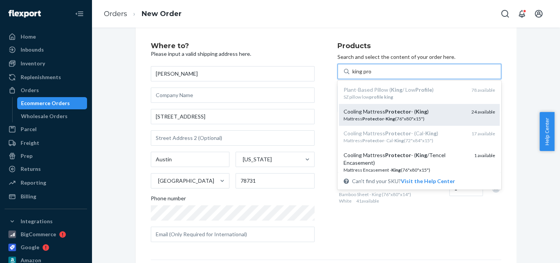
click at [368, 115] on div "Mattress Protector - King (76"x80"x15")" at bounding box center [404, 118] width 122 height 6
click at [368, 75] on input "king pro" at bounding box center [362, 72] width 20 height 8
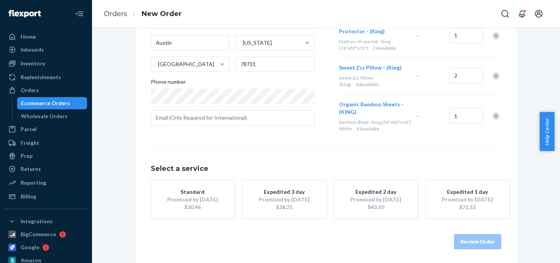
scroll to position [129, 0]
click at [206, 203] on div "$30.46" at bounding box center [192, 207] width 61 height 8
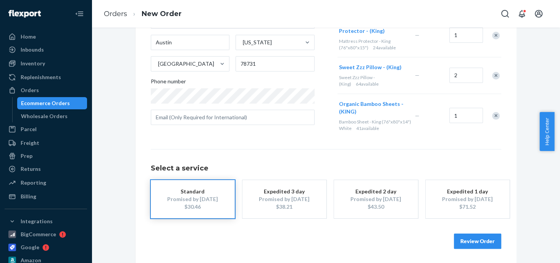
click at [456, 234] on button "Review Order" at bounding box center [477, 240] width 47 height 15
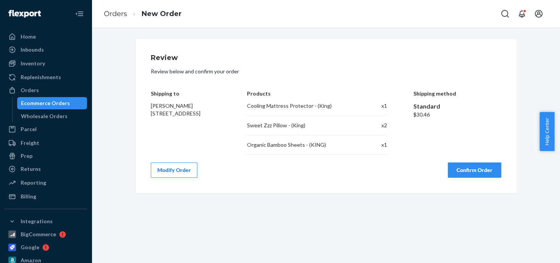
click at [461, 171] on button "Confirm Order" at bounding box center [474, 169] width 53 height 15
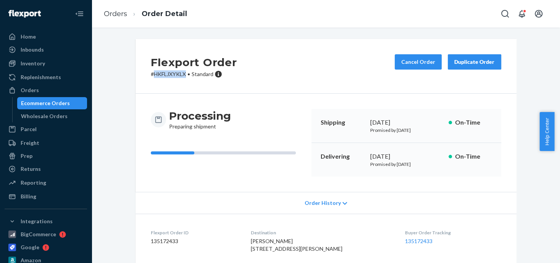
drag, startPoint x: 184, startPoint y: 72, endPoint x: 151, endPoint y: 74, distance: 32.9
click at [151, 74] on p "# HKFLJXYKLX • Standard" at bounding box center [194, 74] width 86 height 8
copy p "HKFLJXYKLX"
drag, startPoint x: 188, startPoint y: 94, endPoint x: 185, endPoint y: 80, distance: 14.1
click at [188, 94] on div "Processing Preparing shipment Shipping [DATE] Promised by [DATE] On-Time Delive…" at bounding box center [325, 143] width 381 height 98
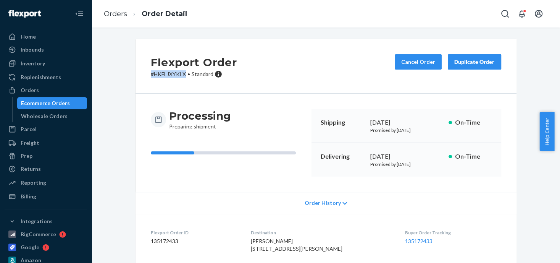
drag, startPoint x: 184, startPoint y: 72, endPoint x: 139, endPoint y: 71, distance: 44.3
click at [139, 71] on div "Flexport Order # HKFLJXYKLX • Standard Cancel Order Duplicate Order" at bounding box center [325, 66] width 381 height 55
copy p "# HKFLJXYKLX"
